Goal: Transaction & Acquisition: Purchase product/service

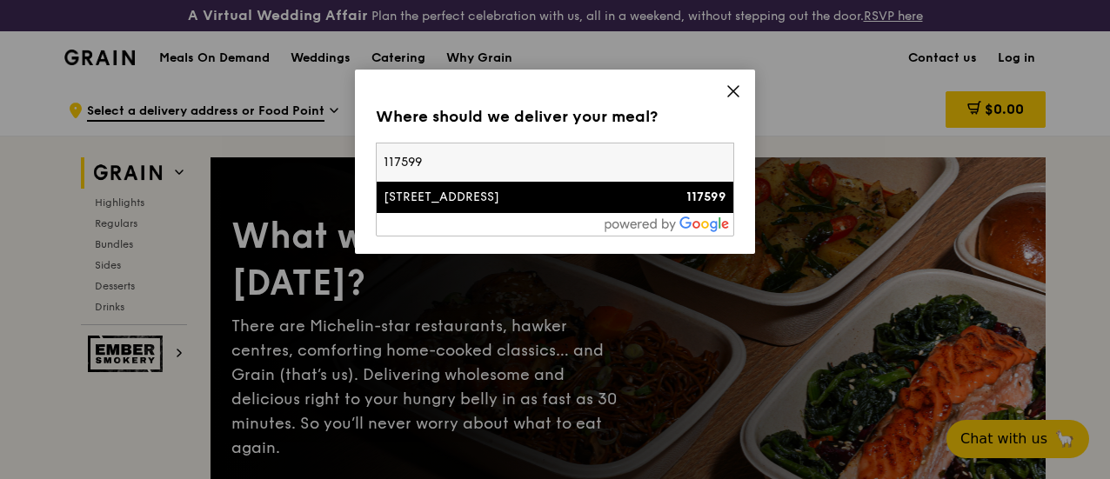
type input "117599"
click at [436, 202] on div "[STREET_ADDRESS]" at bounding box center [513, 197] width 258 height 17
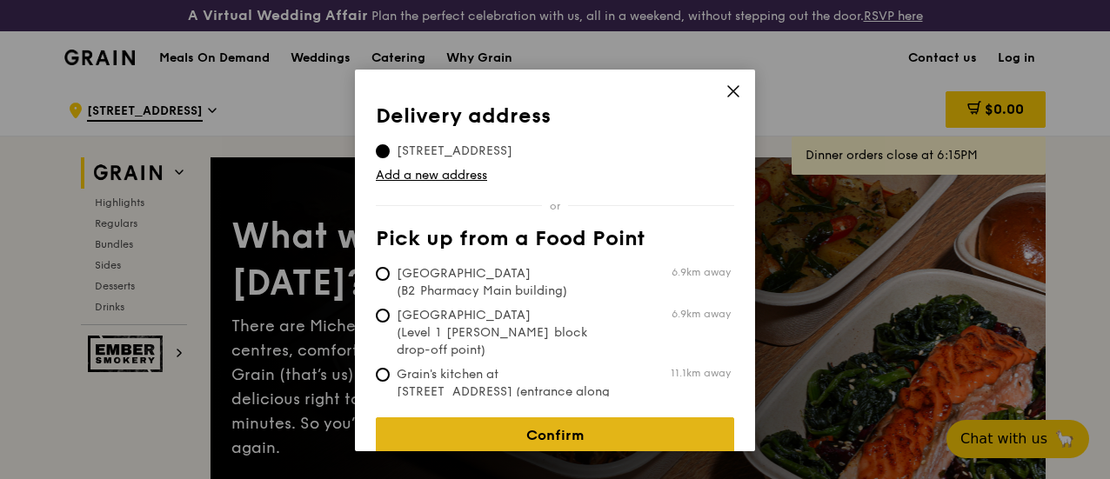
click at [449, 418] on link "Confirm" at bounding box center [555, 436] width 358 height 37
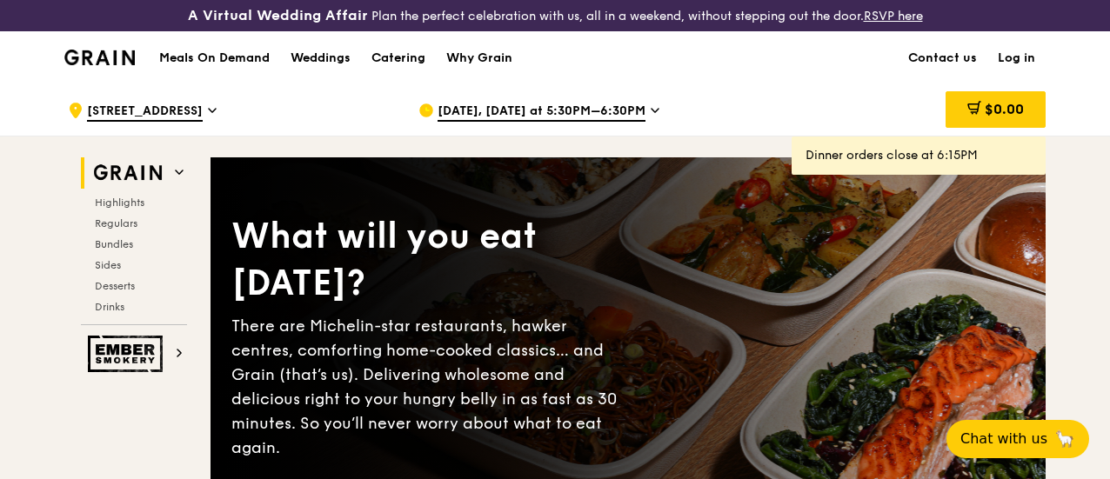
click at [619, 122] on span "Oct 9, Today at 5:30PM–6:30PM" at bounding box center [542, 112] width 208 height 19
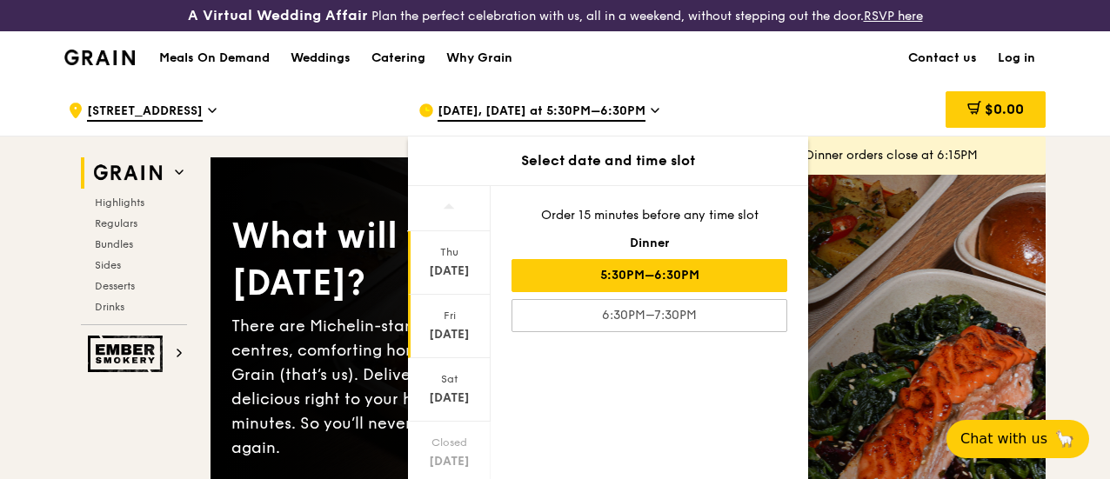
click at [460, 342] on div "[DATE]" at bounding box center [449, 334] width 77 height 17
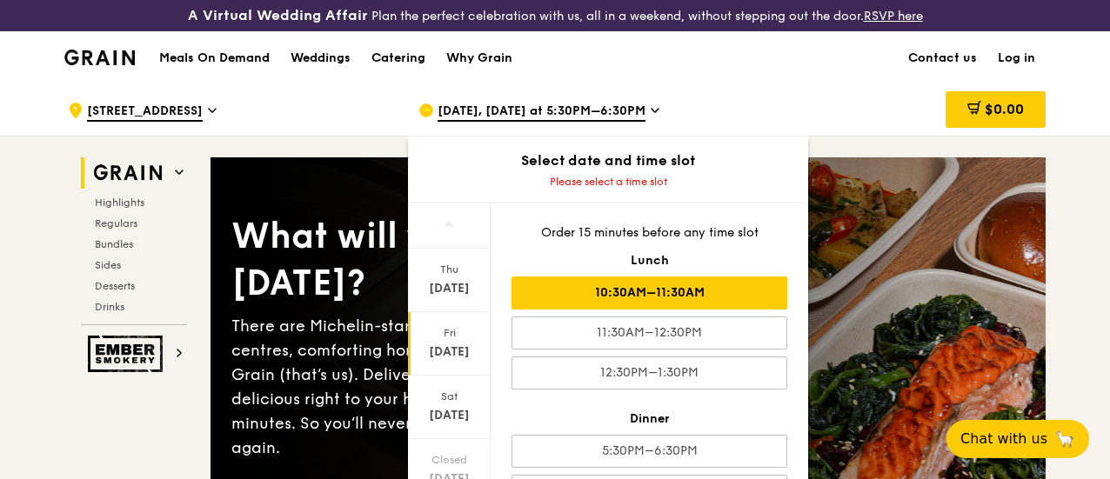
click at [613, 309] on div "10:30AM–11:30AM" at bounding box center [650, 293] width 276 height 33
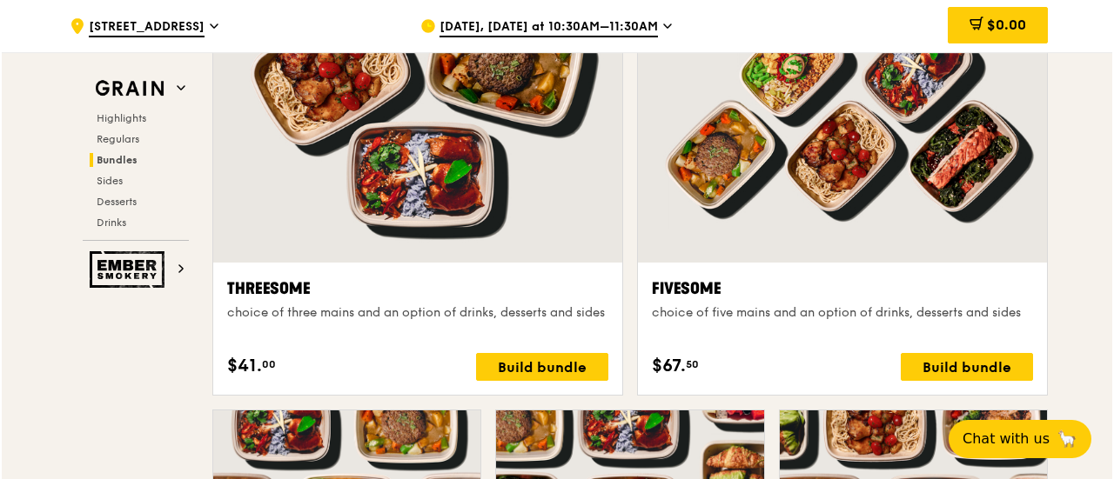
scroll to position [3219, 0]
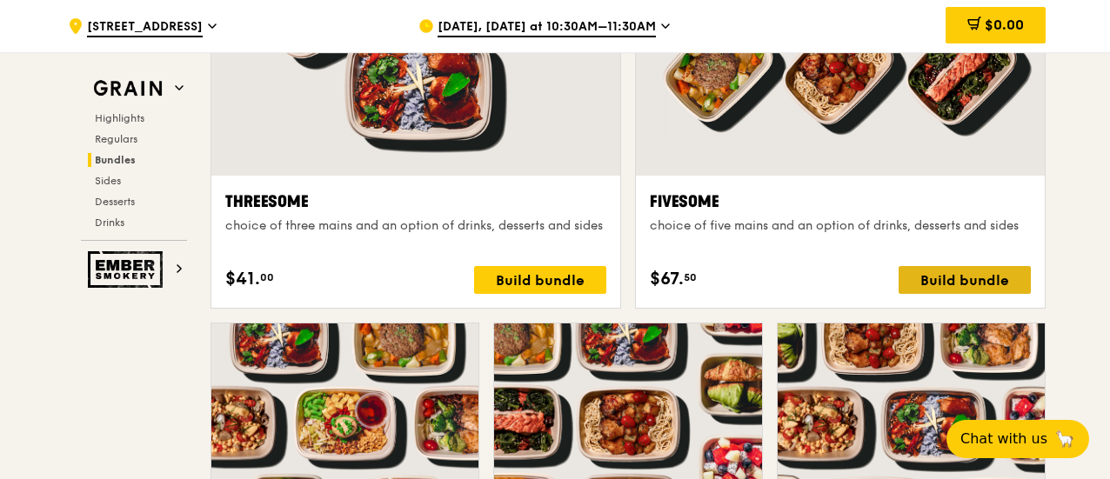
click at [955, 291] on div "Build bundle" at bounding box center [965, 280] width 132 height 28
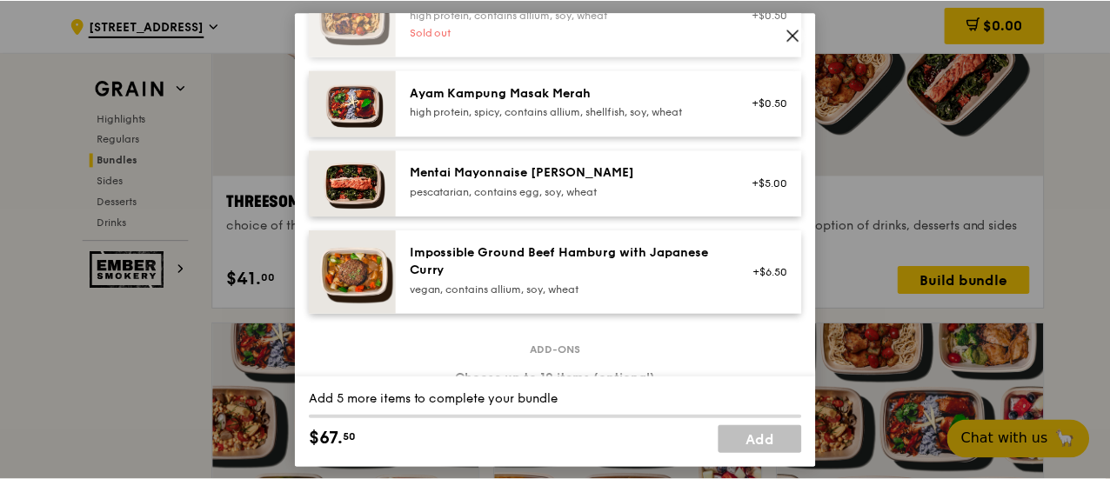
scroll to position [435, 0]
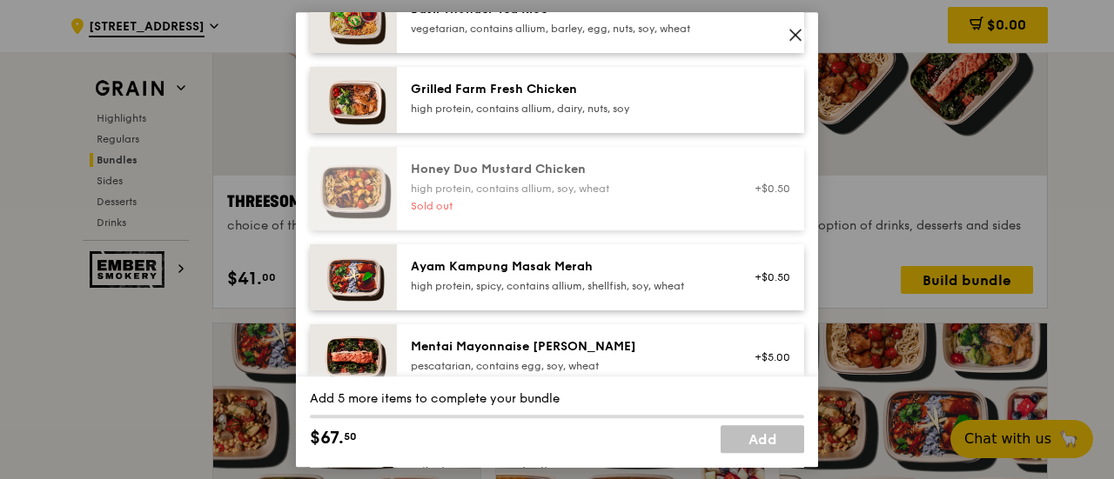
click at [501, 178] on div "Honey Duo Mustard Chicken" at bounding box center [567, 169] width 312 height 17
click at [802, 28] on icon at bounding box center [795, 35] width 16 height 16
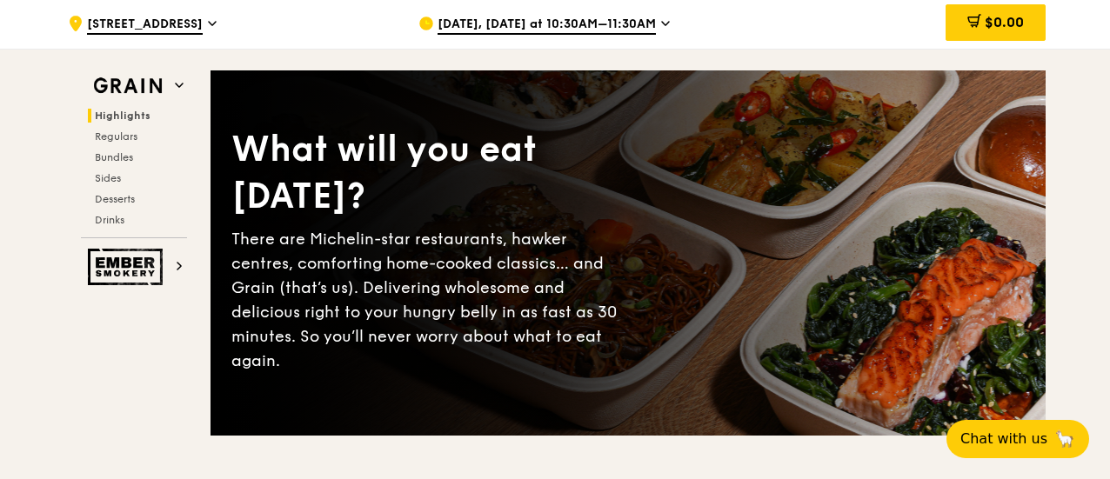
scroll to position [0, 0]
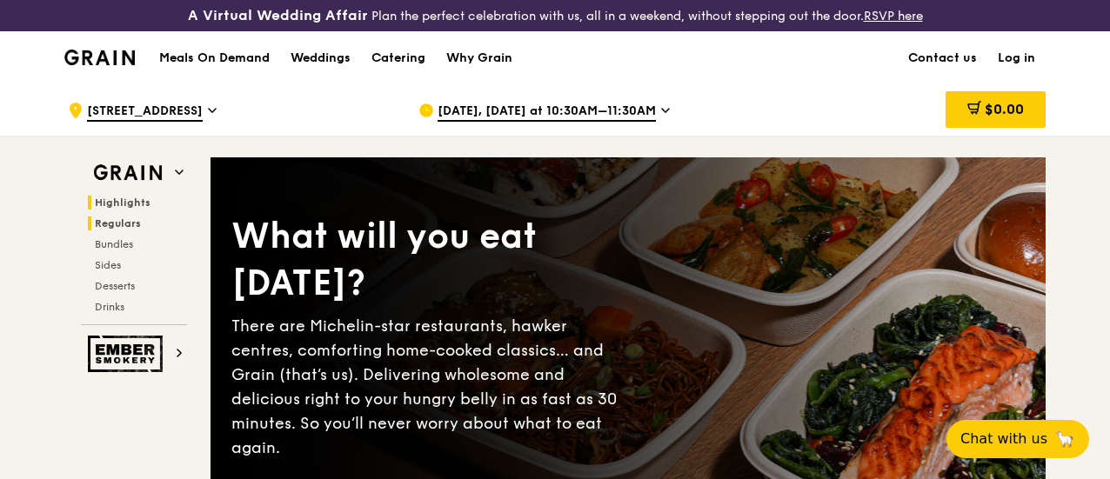
click at [104, 230] on span "Regulars" at bounding box center [118, 224] width 46 height 12
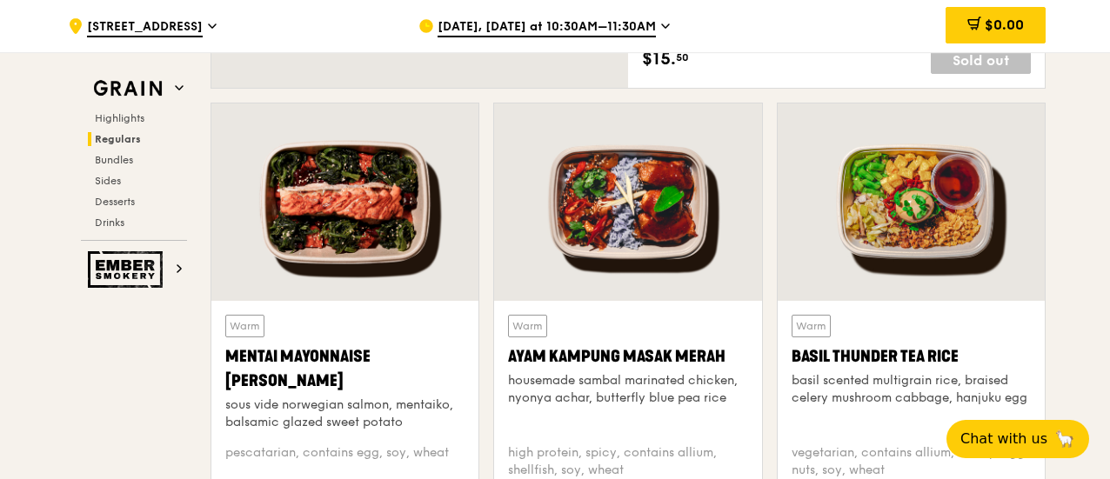
scroll to position [1172, 0]
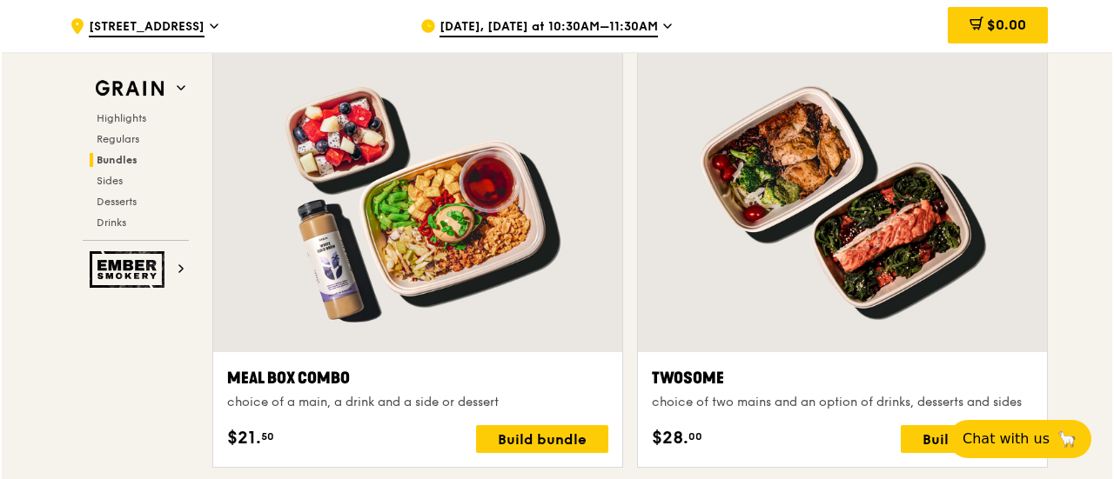
scroll to position [2784, 0]
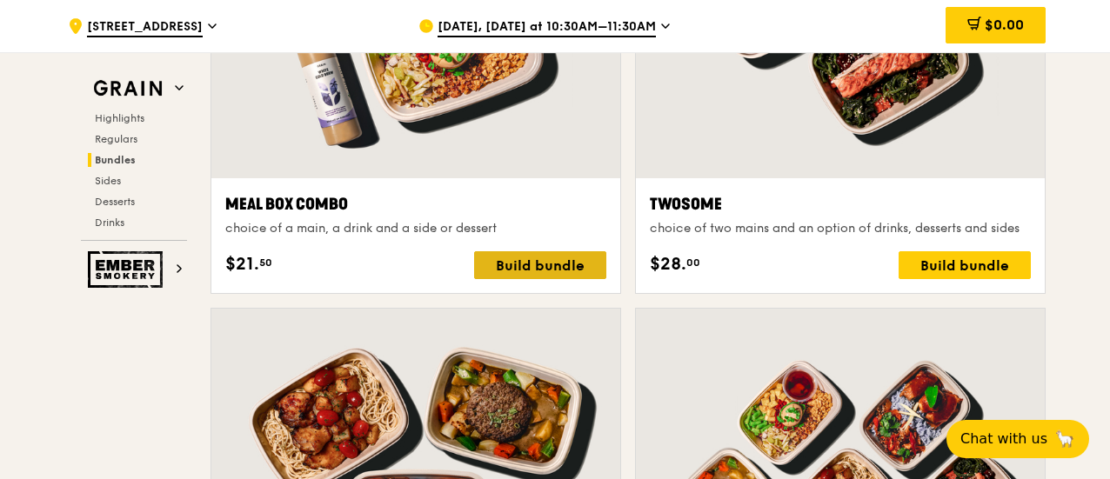
click at [505, 279] on div "Build bundle" at bounding box center [540, 265] width 132 height 28
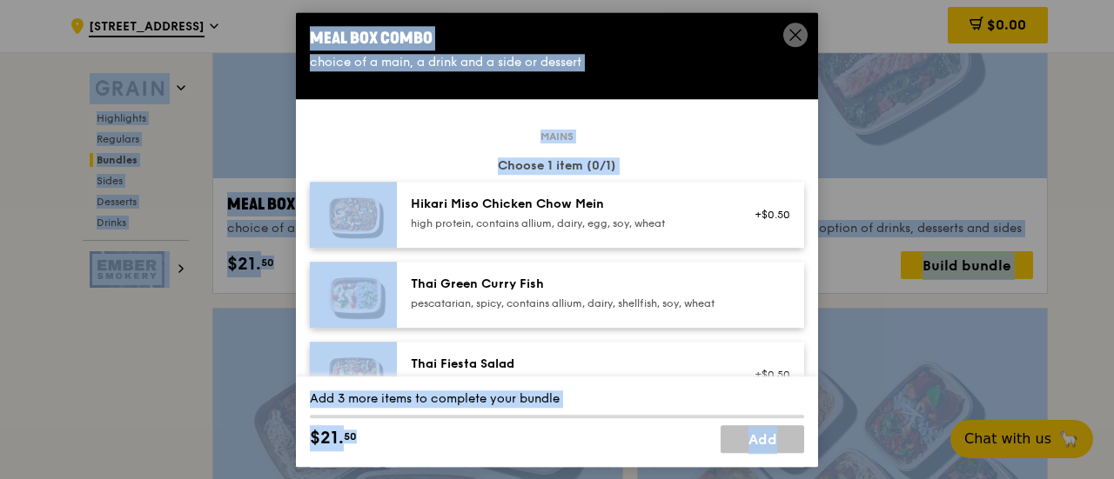
click at [505, 281] on div "Meal Box Combo choice of a main, a drink and a side or dessert Mains Choose 1 i…" at bounding box center [557, 239] width 522 height 455
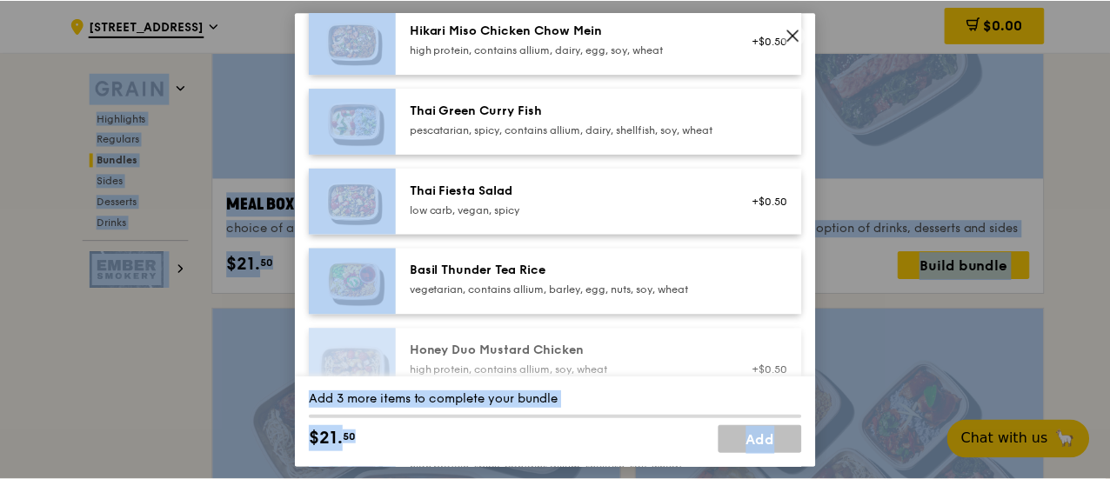
scroll to position [348, 0]
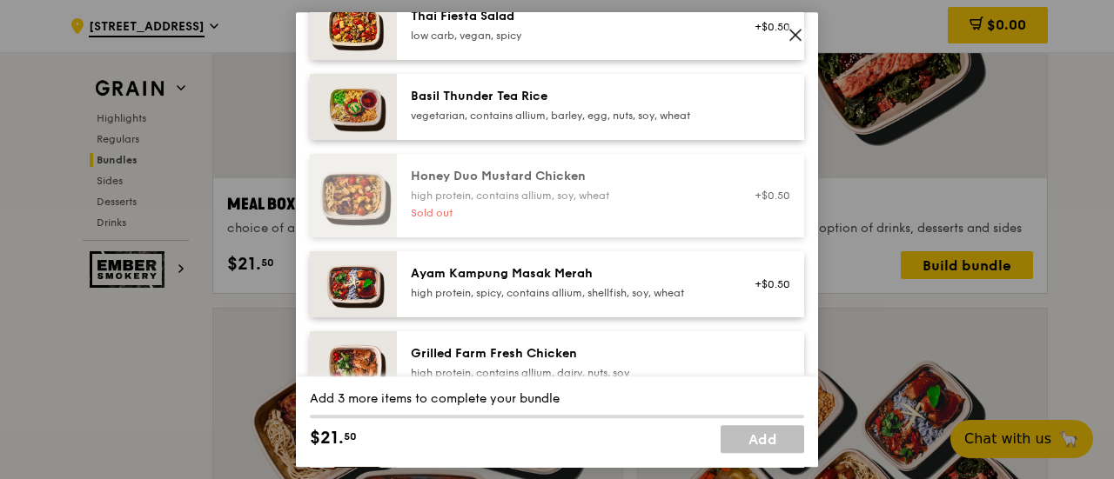
click at [797, 28] on icon at bounding box center [795, 35] width 16 height 16
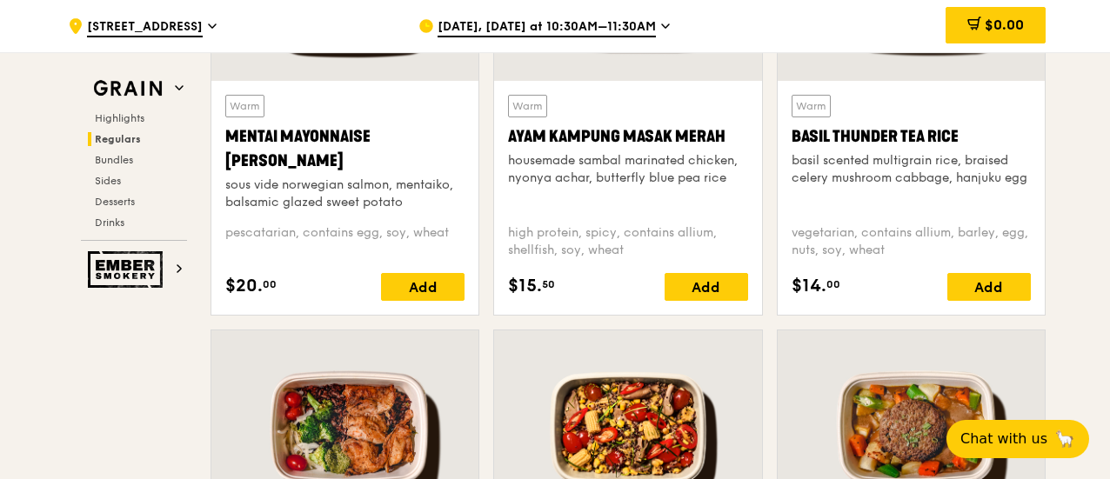
scroll to position [1653, 0]
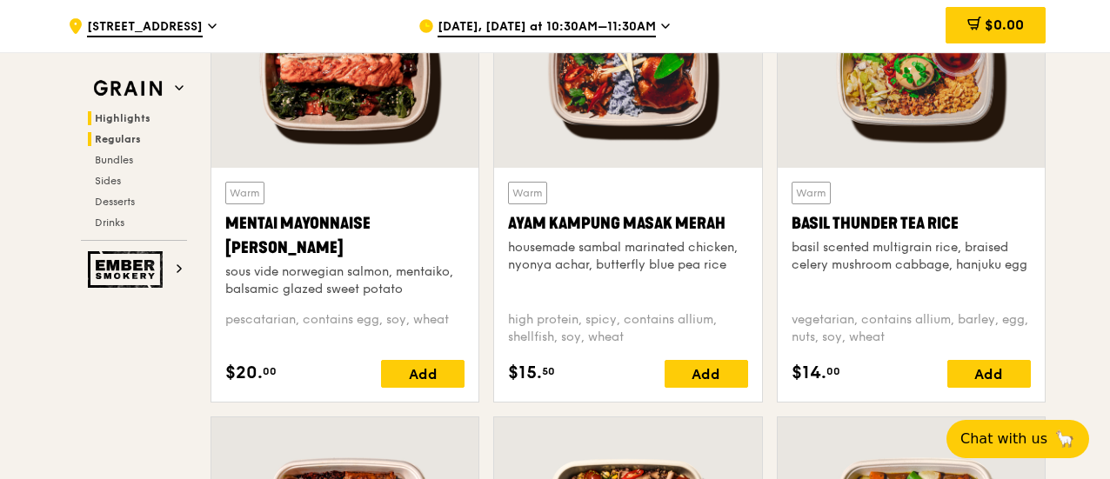
click at [104, 124] on span "Highlights" at bounding box center [123, 118] width 56 height 12
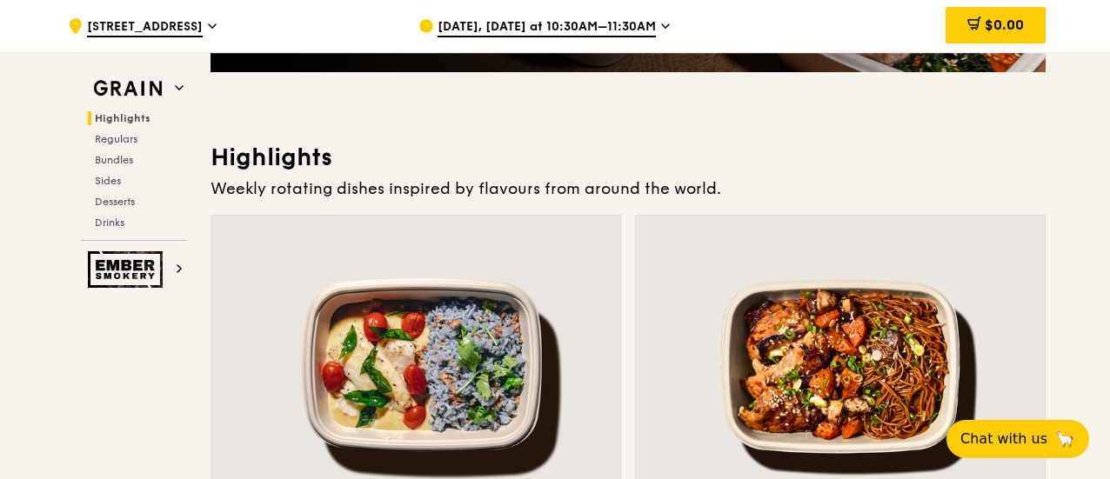
scroll to position [102, 0]
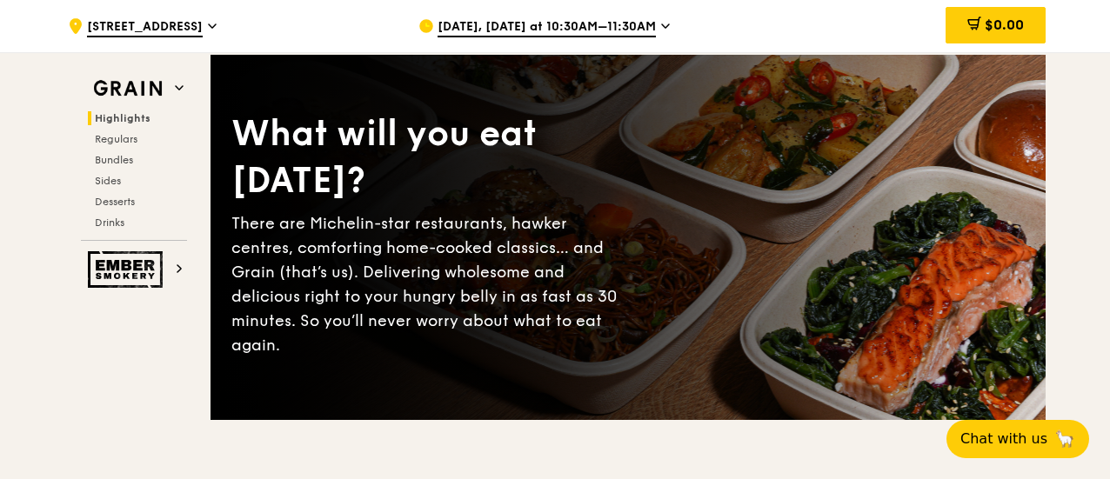
click at [565, 20] on span "[DATE], [DATE] at 10:30AM–11:30AM" at bounding box center [547, 27] width 218 height 19
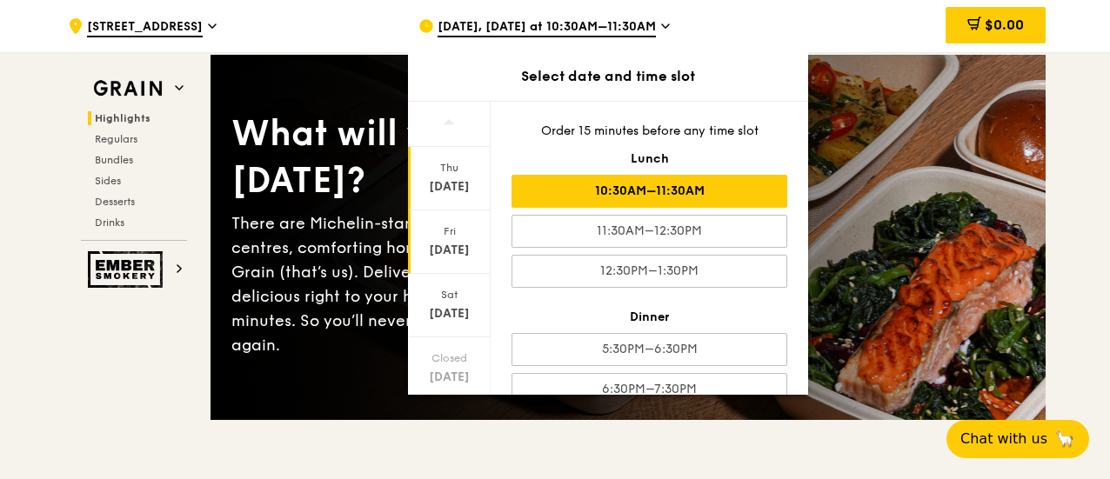
click at [447, 175] on div "[DATE]" at bounding box center [449, 179] width 83 height 64
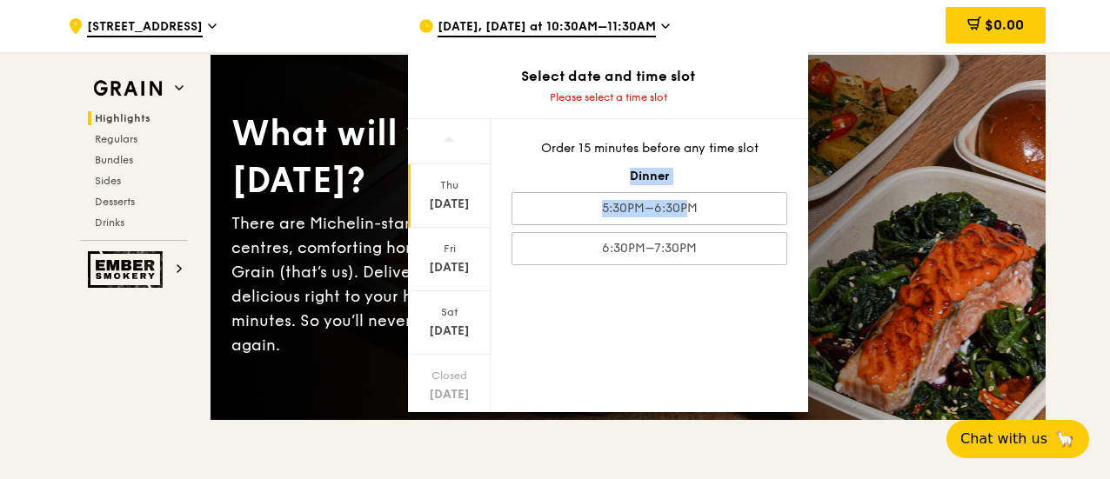
drag, startPoint x: 651, startPoint y: 207, endPoint x: 598, endPoint y: 159, distance: 71.5
click at [598, 159] on div "Order 15 minutes before any time slot Dinner 5:30PM–6:30PM 6:30PM–7:30PM" at bounding box center [650, 202] width 318 height 167
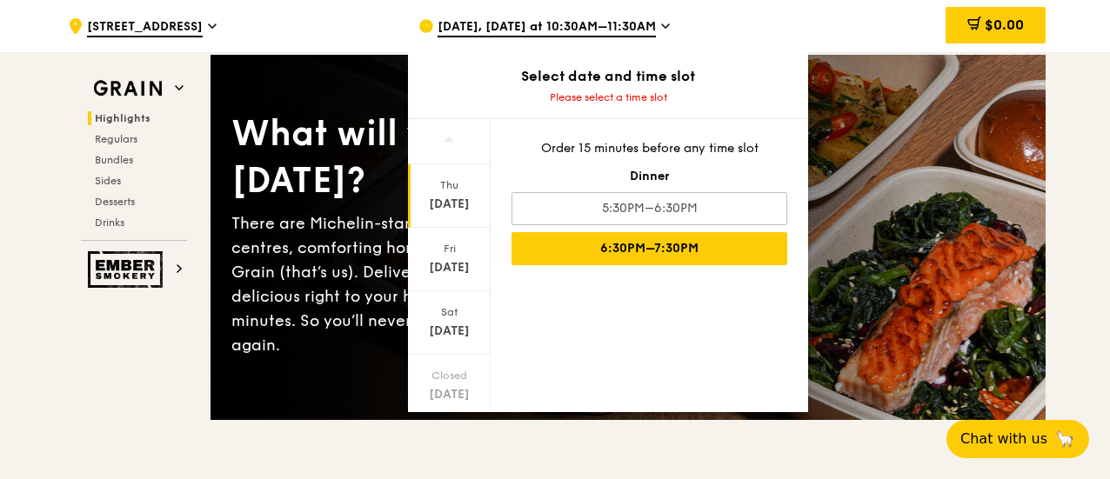
click at [627, 241] on div "6:30PM–7:30PM" at bounding box center [650, 248] width 276 height 33
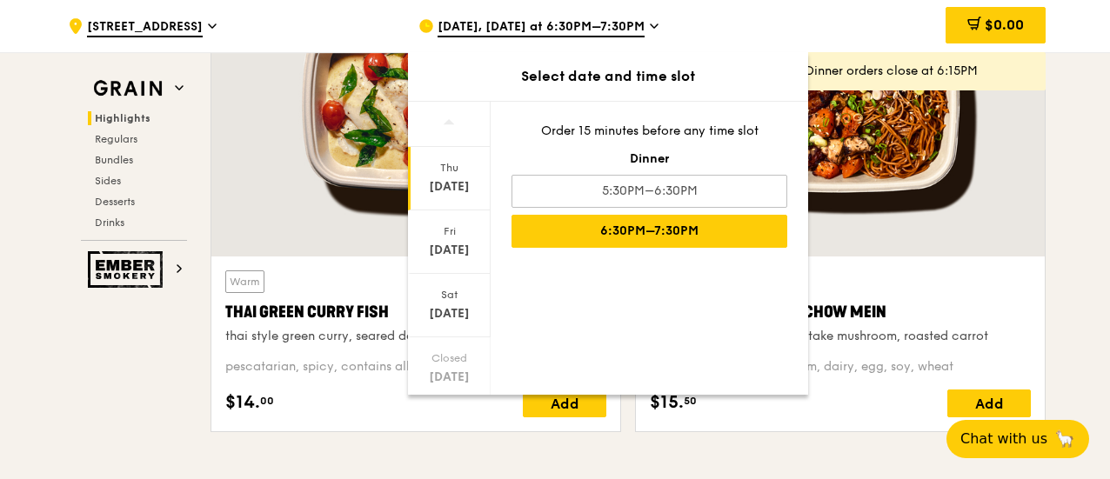
scroll to position [1131, 0]
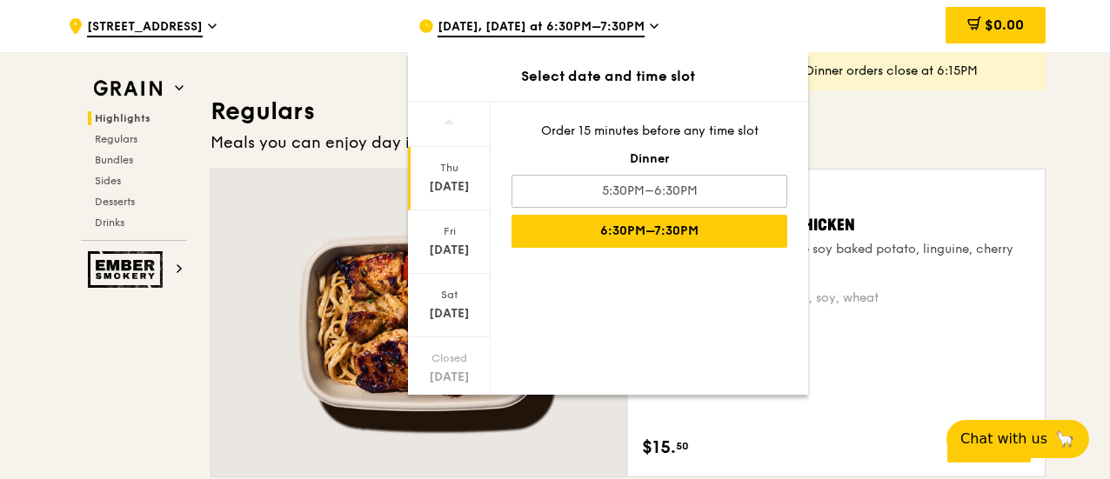
click at [699, 8] on div "[DATE], [DATE] at 6:30PM–7:30PM" at bounding box center [579, 26] width 323 height 52
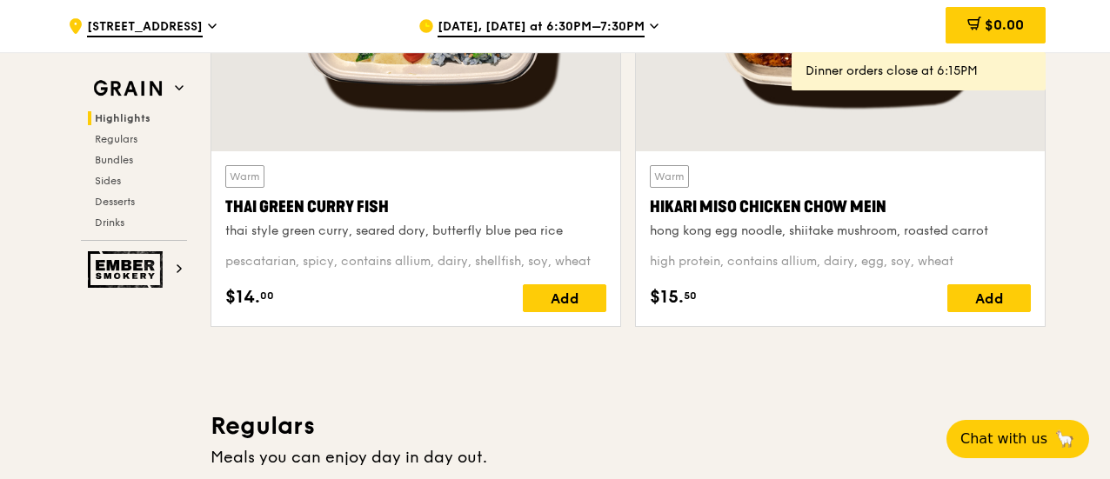
scroll to position [120, 0]
